Goal: Information Seeking & Learning: Learn about a topic

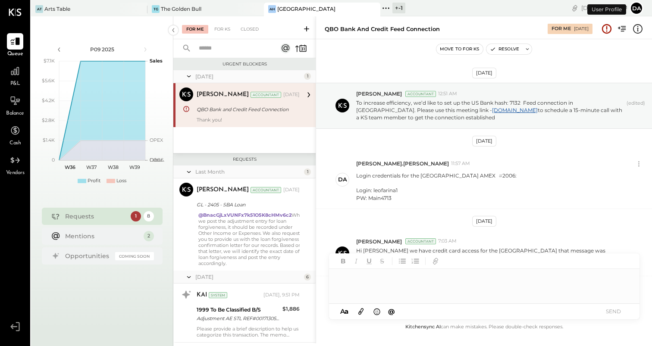
scroll to position [129, 0]
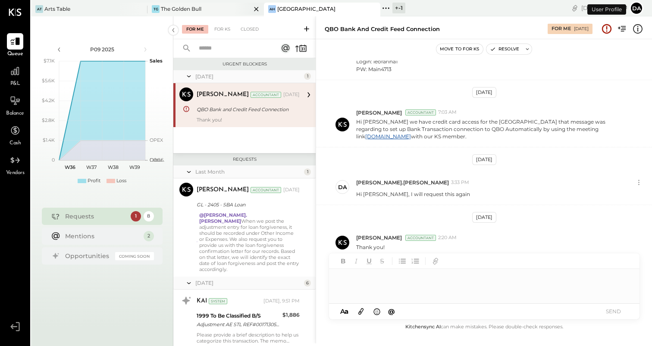
click at [175, 9] on div "The Golden Bull" at bounding box center [181, 8] width 41 height 7
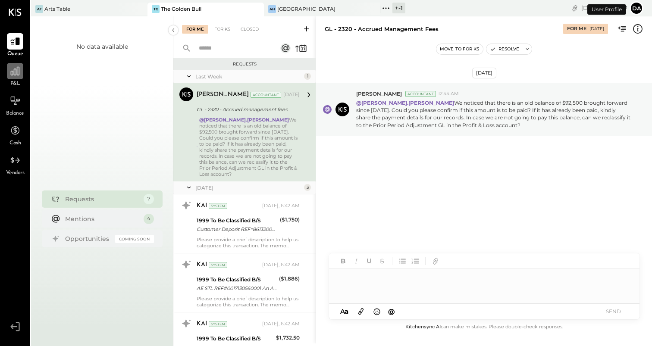
click at [18, 76] on icon at bounding box center [14, 71] width 11 height 11
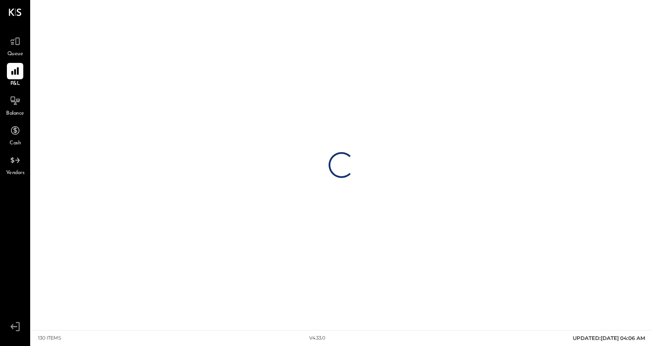
click at [20, 51] on span "Queue" at bounding box center [15, 54] width 16 height 8
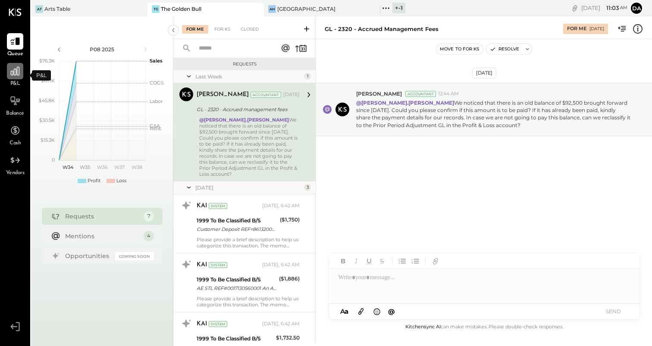
click at [14, 75] on icon at bounding box center [15, 71] width 9 height 9
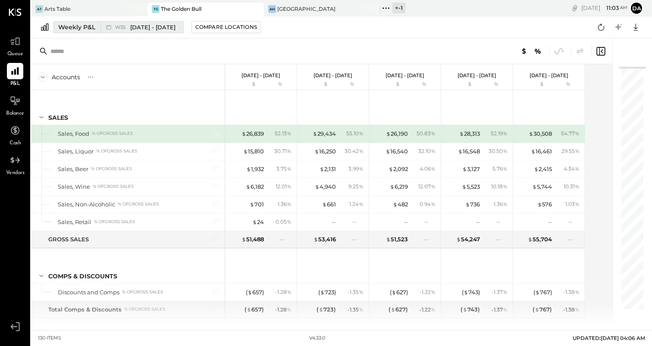
click at [67, 25] on div "Weekly P&L" at bounding box center [76, 27] width 37 height 9
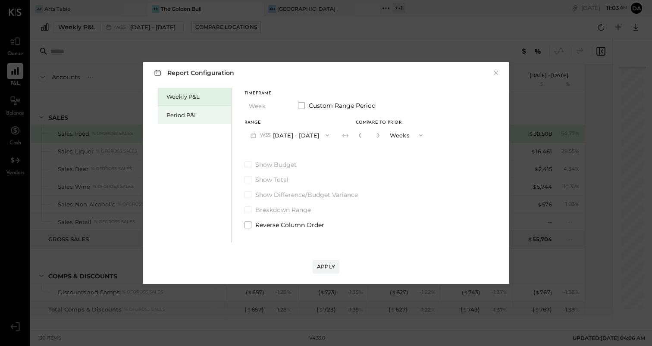
click at [167, 111] on div "Period P&L" at bounding box center [197, 115] width 60 height 8
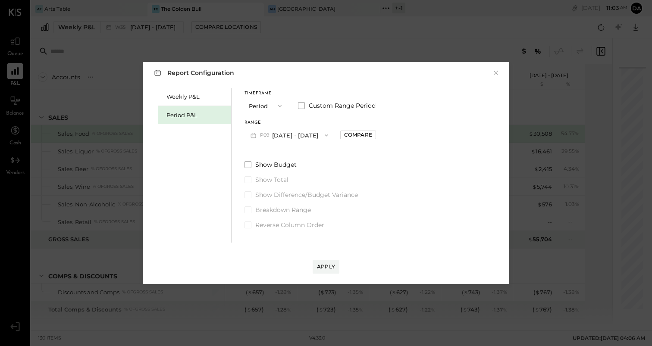
click at [270, 134] on span "P09" at bounding box center [266, 135] width 12 height 7
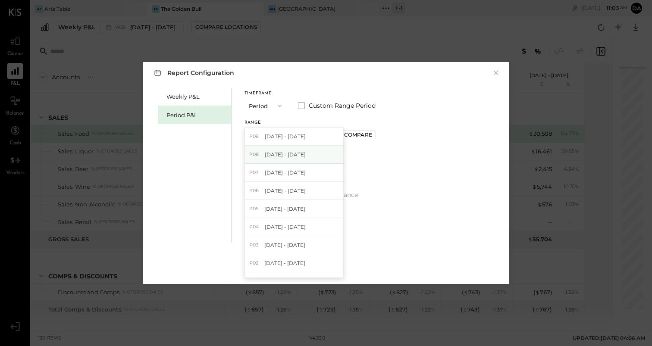
click at [271, 153] on span "[DATE] - [DATE]" at bounding box center [285, 154] width 41 height 7
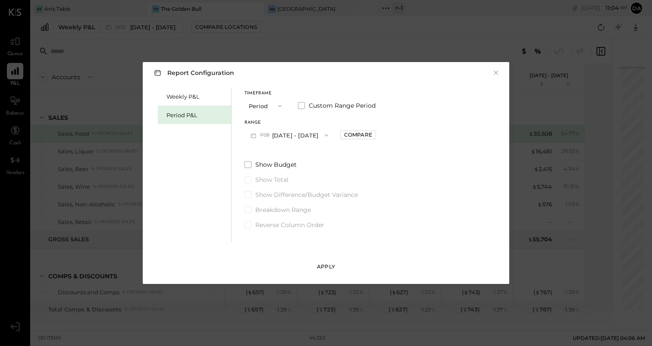
click at [325, 267] on div "Apply" at bounding box center [326, 266] width 18 height 7
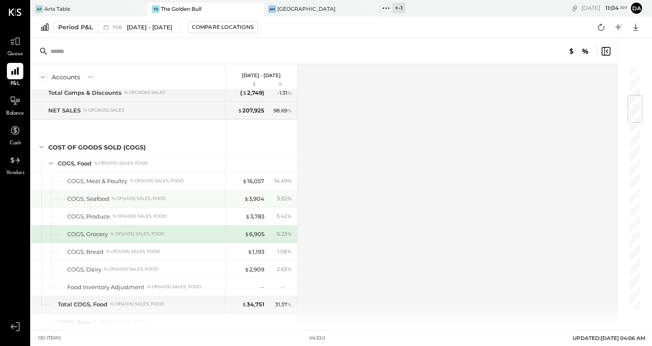
scroll to position [235, 0]
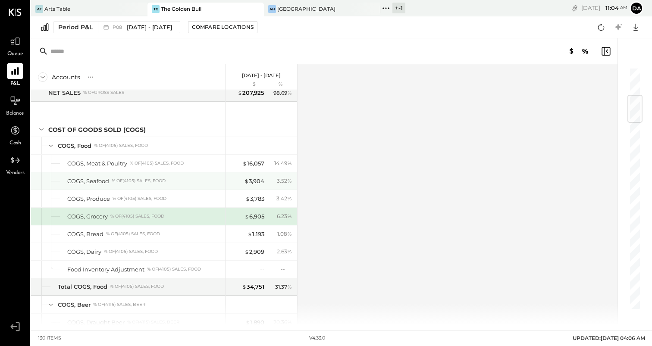
scroll to position [252, 0]
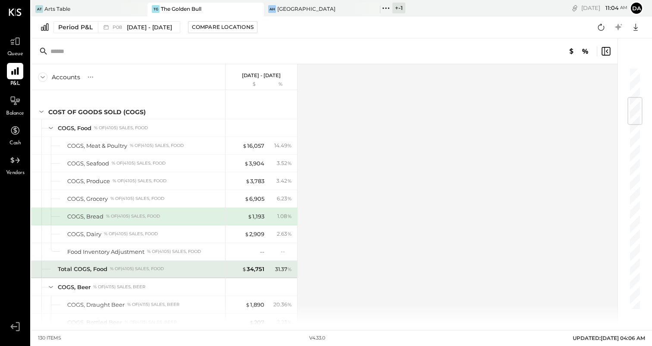
click at [277, 268] on div "31.37 %" at bounding box center [283, 270] width 17 height 8
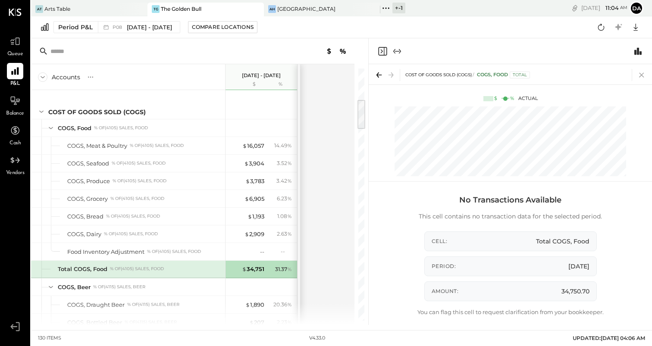
click at [643, 73] on icon at bounding box center [641, 75] width 5 height 5
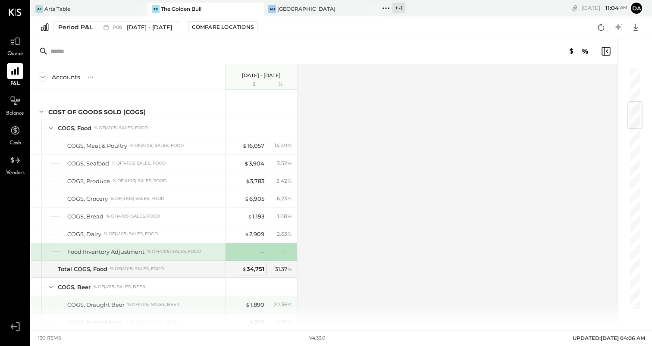
scroll to position [288, 0]
